Goal: Communication & Community: Ask a question

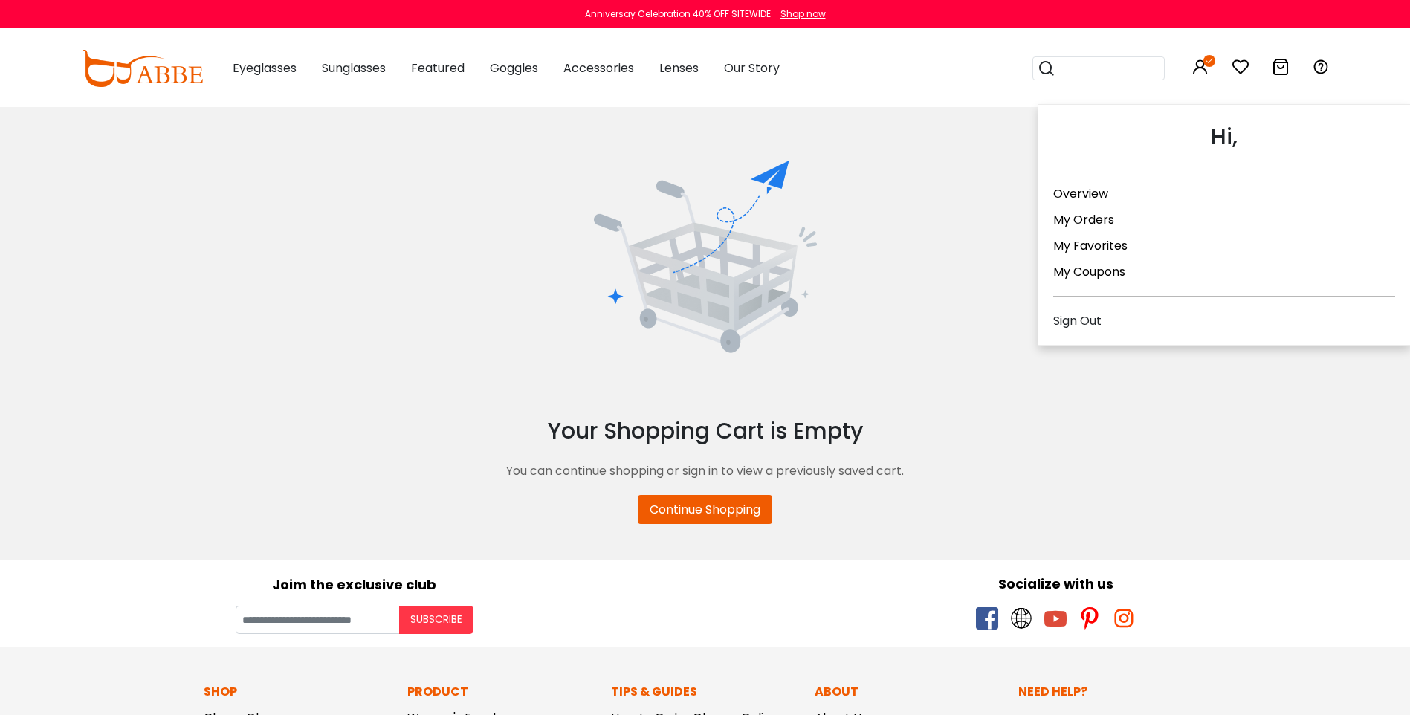
click at [1205, 74] on icon at bounding box center [1201, 67] width 18 height 18
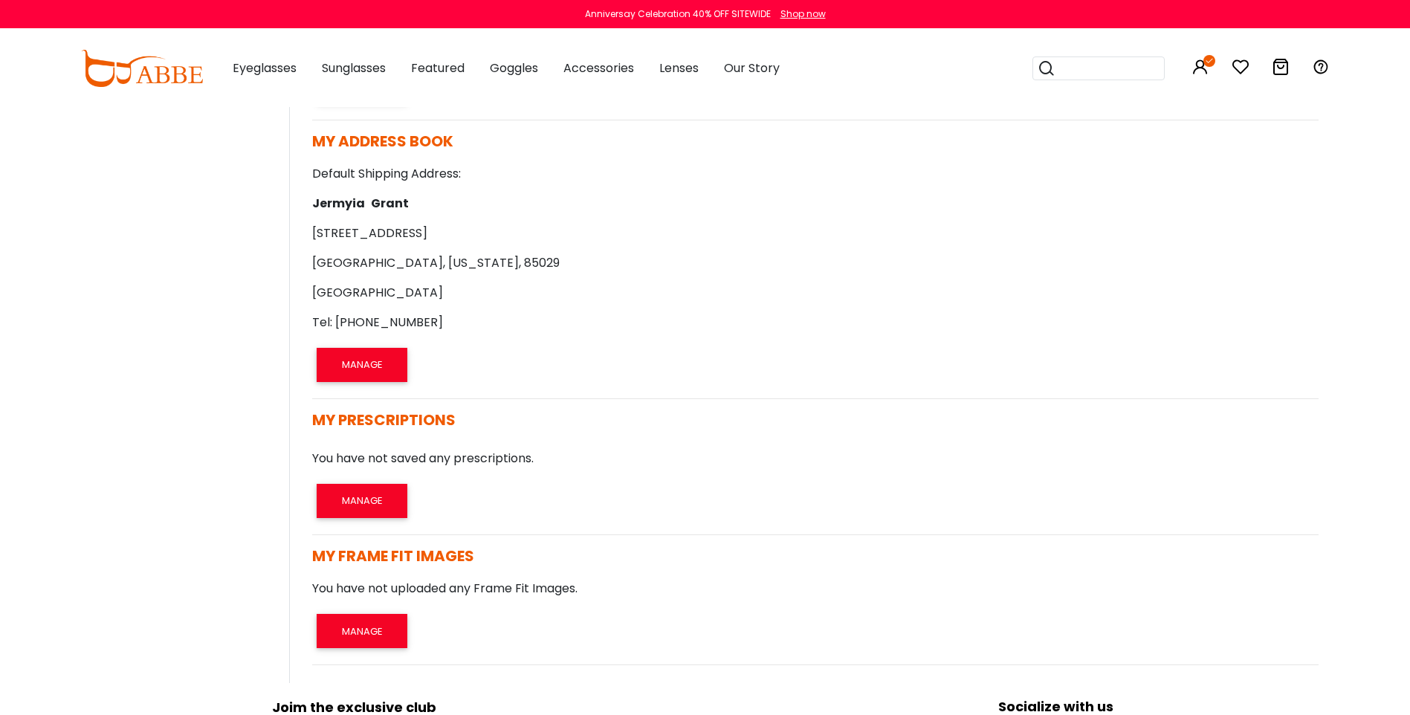
scroll to position [1021, 0]
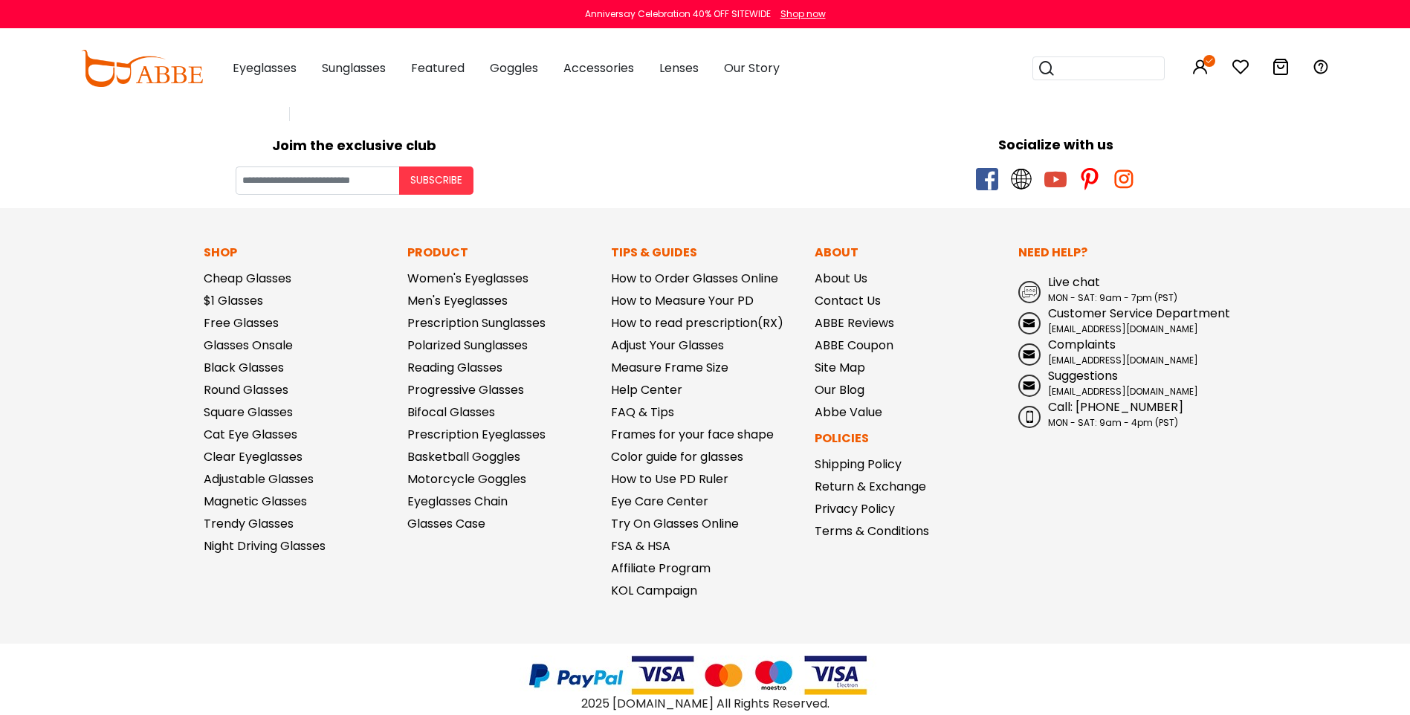
click at [1053, 285] on span "Live chat" at bounding box center [1074, 282] width 52 height 17
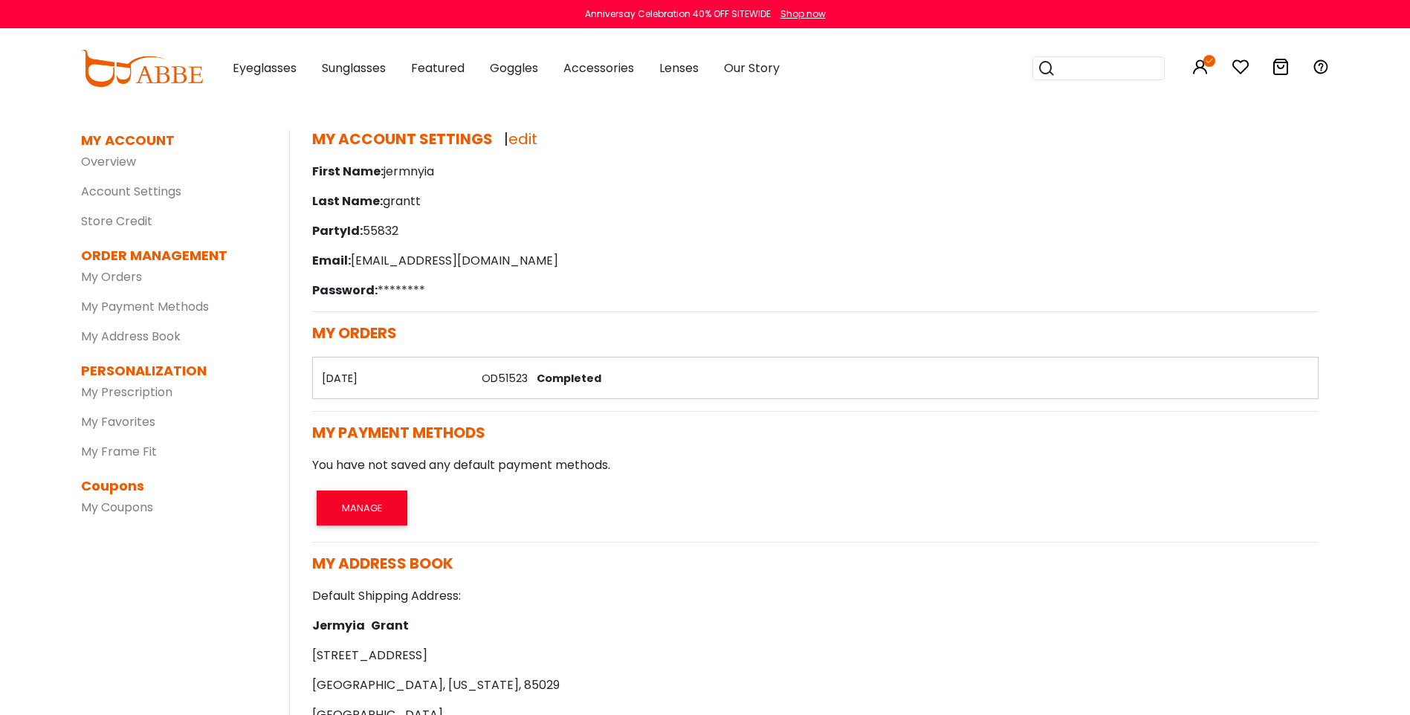
scroll to position [0, 0]
